Goal: Task Accomplishment & Management: Manage account settings

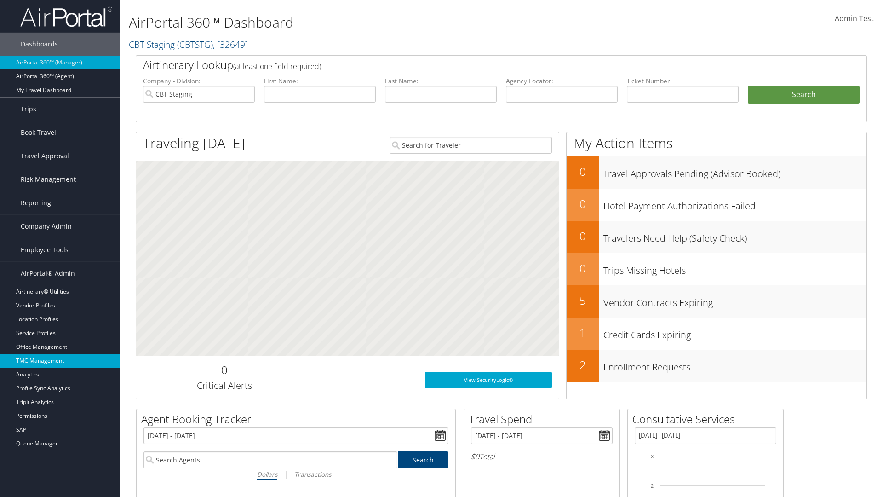
click at [60, 361] on link "TMC Management" at bounding box center [60, 361] width 120 height 14
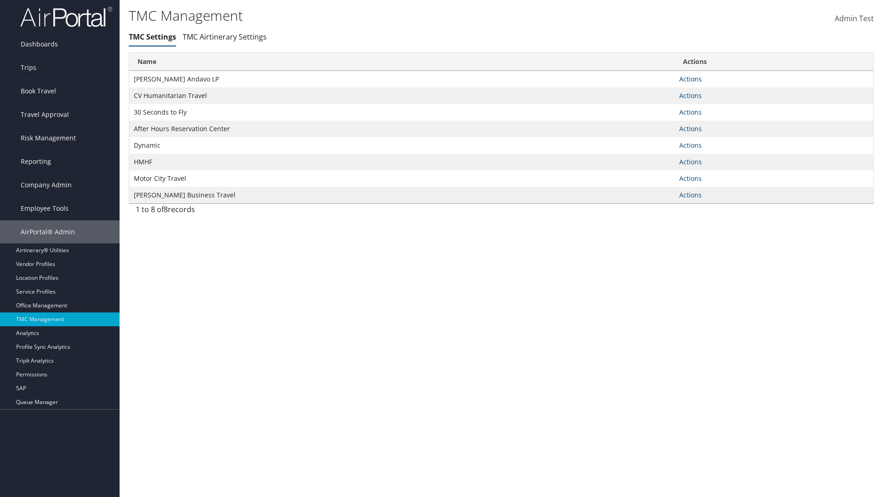
click at [690, 79] on link "Actions" at bounding box center [690, 79] width 23 height 9
click at [661, 92] on link "Update TMC settings" at bounding box center [661, 93] width 76 height 16
select select "183"
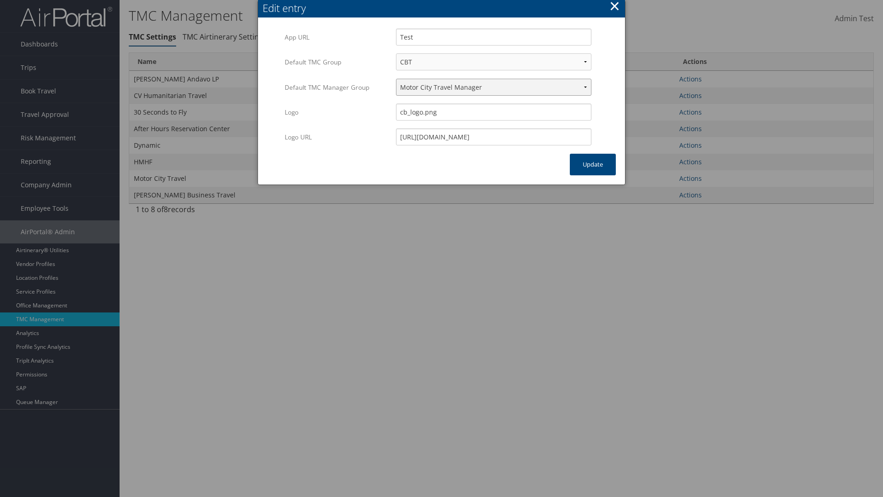
click at [493, 87] on select "Travel Manager HMHF Travel Manager Motor City Travel Manager" at bounding box center [493, 87] width 195 height 17
select select "113"
click at [593, 164] on button "Update" at bounding box center [593, 165] width 46 height 22
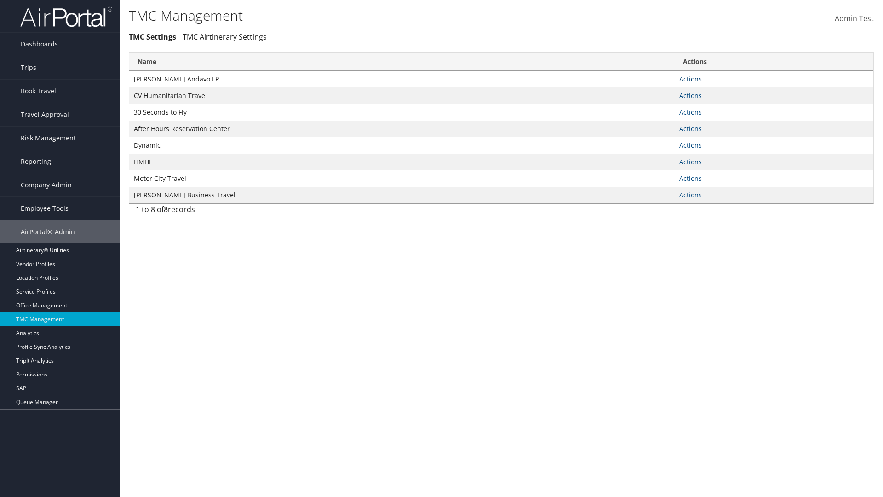
click at [690, 79] on link "Actions" at bounding box center [690, 79] width 23 height 9
click at [661, 92] on link "Update TMC settings" at bounding box center [661, 93] width 76 height 16
select select "183"
select select "113"
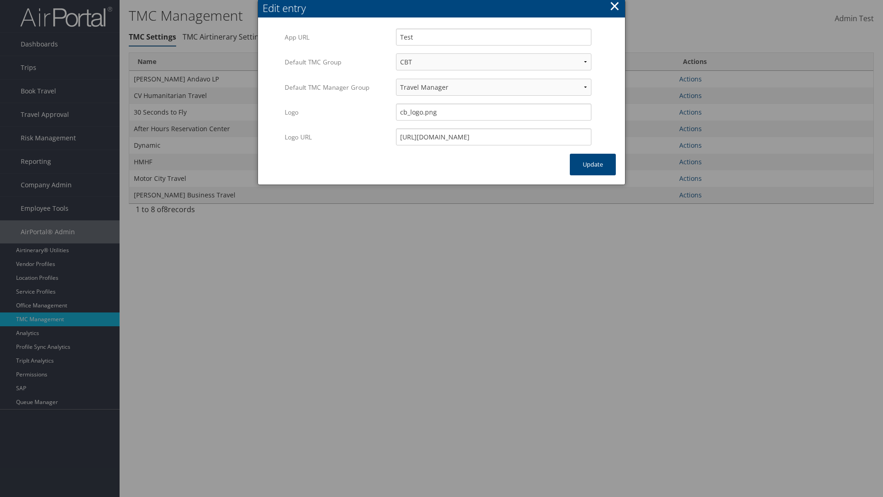
click at [614, 7] on button "×" at bounding box center [614, 6] width 11 height 18
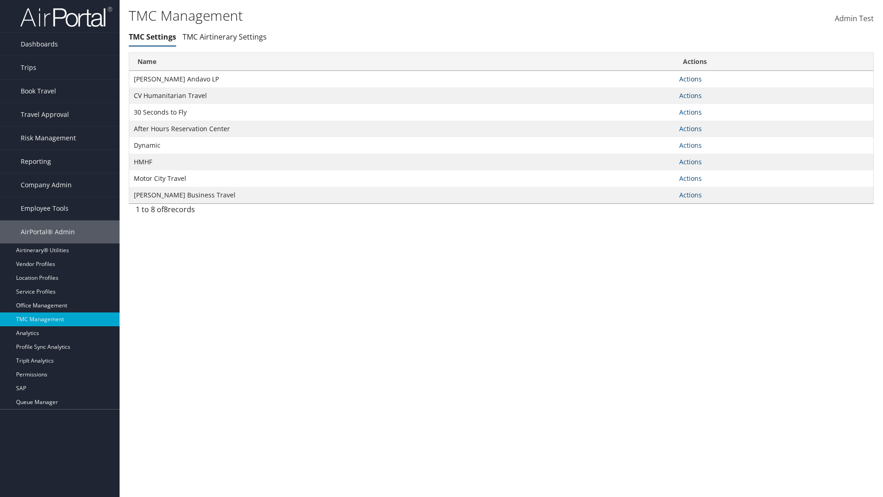
click at [690, 79] on link "Actions" at bounding box center [690, 79] width 23 height 9
click at [661, 92] on link "Update TMC settings" at bounding box center [661, 93] width 76 height 16
select select "183"
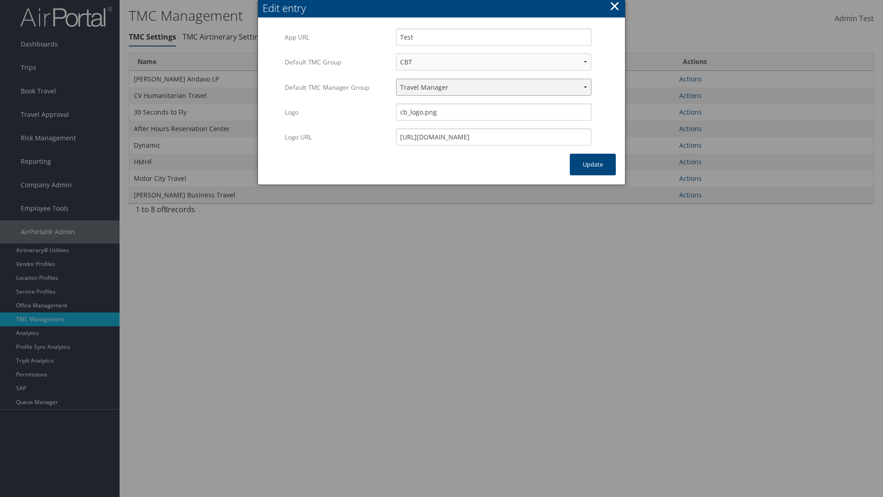
click at [493, 87] on select "Travel Manager HMHF Travel Manager Motor City Travel Manager" at bounding box center [493, 87] width 195 height 17
select select "236"
click at [593, 164] on button "Update" at bounding box center [593, 165] width 46 height 22
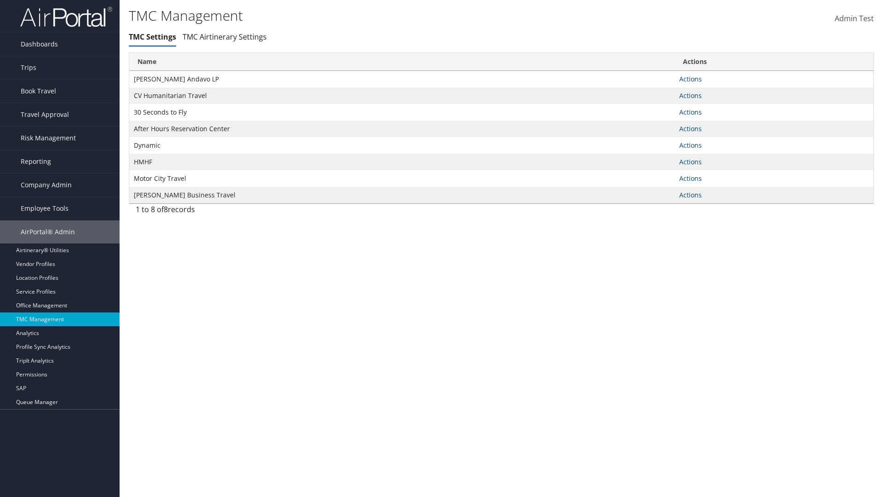
click at [690, 79] on link "Actions" at bounding box center [690, 79] width 23 height 9
click at [0, 0] on link "Update TMC settings" at bounding box center [0, 0] width 0 height 0
select select "183"
select select "236"
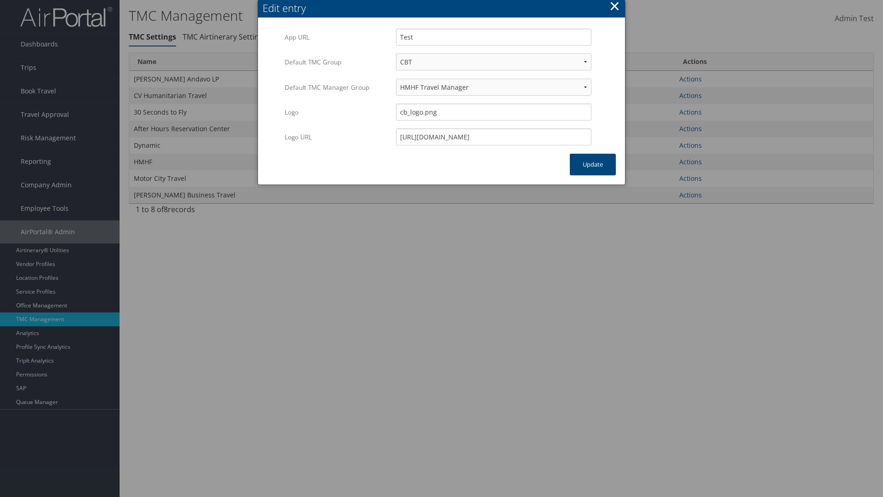
click at [614, 7] on button "×" at bounding box center [614, 6] width 11 height 18
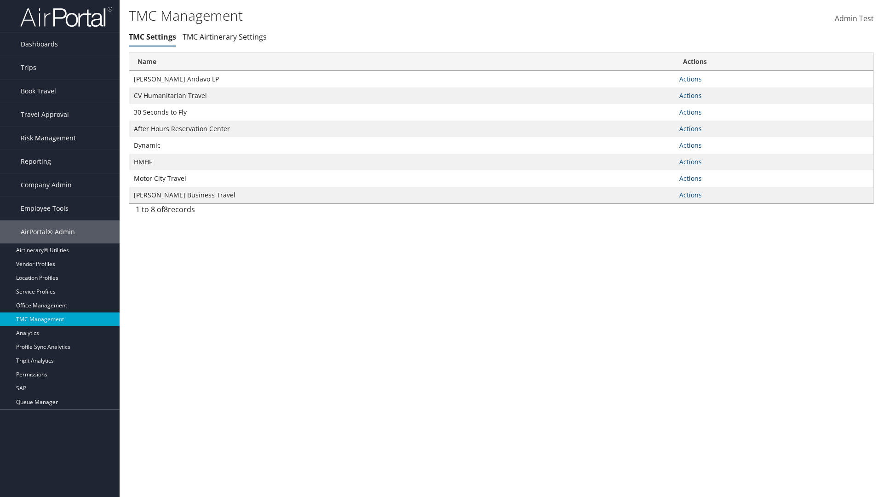
click at [690, 79] on link "Actions" at bounding box center [690, 79] width 23 height 9
click at [0, 0] on link "Update TMC settings" at bounding box center [0, 0] width 0 height 0
select select "183"
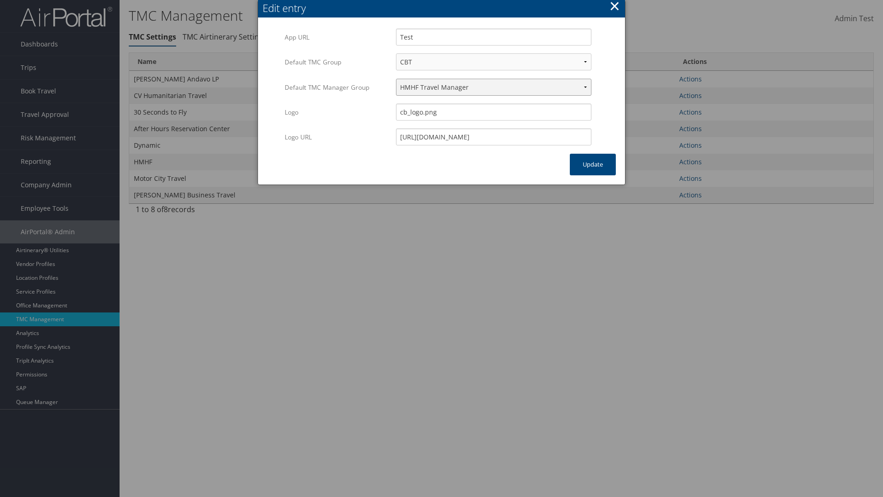
click at [493, 87] on select "Travel Manager HMHF Travel Manager Motor City Travel Manager" at bounding box center [493, 87] width 195 height 17
select select "240"
click at [593, 164] on button "Update" at bounding box center [593, 165] width 46 height 22
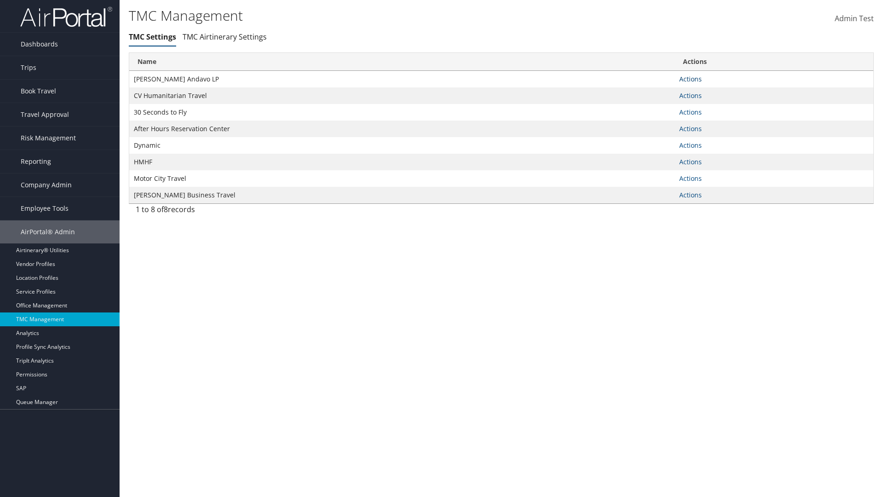
click at [690, 79] on link "Actions" at bounding box center [690, 79] width 23 height 9
click at [661, 92] on link "Update TMC settings" at bounding box center [661, 93] width 76 height 16
select select "183"
select select "240"
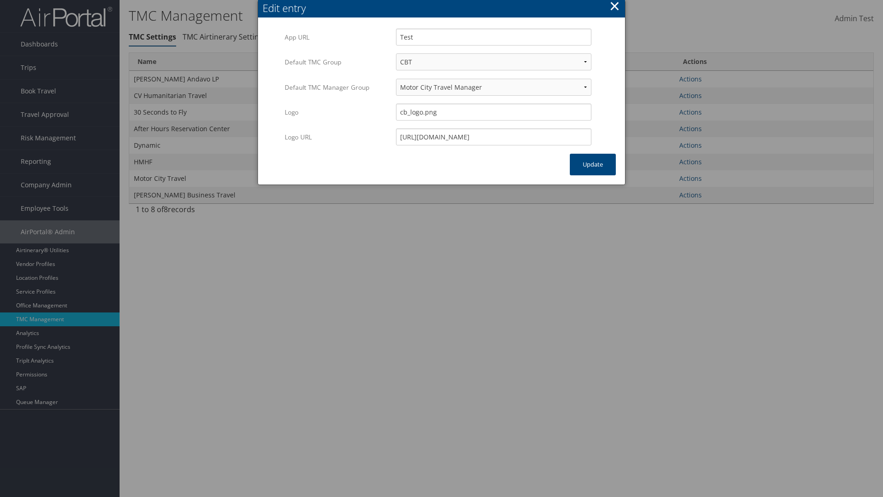
click at [614, 7] on button "×" at bounding box center [614, 6] width 11 height 18
